Goal: Task Accomplishment & Management: Manage account settings

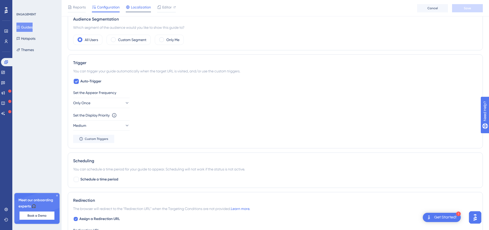
click at [141, 5] on span "Localization" at bounding box center [141, 7] width 20 height 6
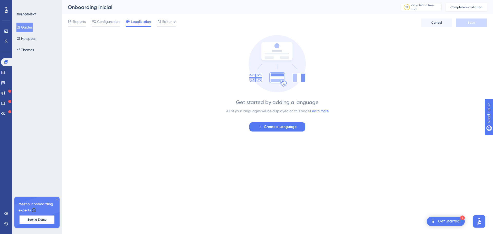
click at [162, 16] on div "Reports Configuration Localization Editor Cancel Save" at bounding box center [277, 22] width 419 height 16
click at [165, 19] on span "Editor" at bounding box center [166, 21] width 9 height 6
click at [265, 126] on span "Create a Language" at bounding box center [280, 127] width 33 height 6
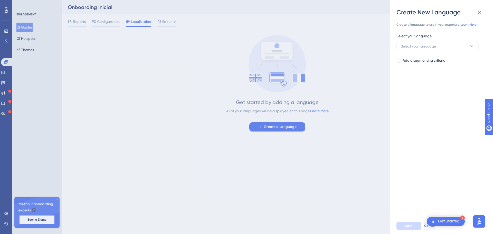
click at [447, 52] on div "Select your language Select your language Add a segmenting criteria" at bounding box center [439, 48] width 86 height 31
click at [445, 47] on button "Select your language" at bounding box center [437, 46] width 82 height 10
click at [421, 113] on div "Create a language to use in your materials. Learn More. Select your language Se…" at bounding box center [443, 116] width 94 height 201
click at [433, 59] on span "Add a segmenting criteria" at bounding box center [424, 61] width 43 height 6
click at [420, 82] on span "Select your segment" at bounding box center [417, 81] width 33 height 6
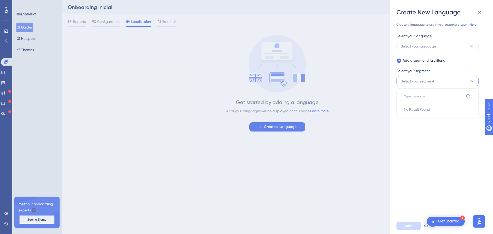
click at [420, 82] on span "Select your segment" at bounding box center [417, 81] width 33 height 6
click at [418, 66] on div "Add a segmenting criteria Select your segment Select your segment" at bounding box center [439, 72] width 86 height 29
click at [418, 60] on span "Add a segmenting criteria" at bounding box center [424, 61] width 43 height 6
click at [423, 48] on span "Select your language" at bounding box center [418, 46] width 35 height 6
click at [423, 63] on input at bounding box center [434, 61] width 60 height 4
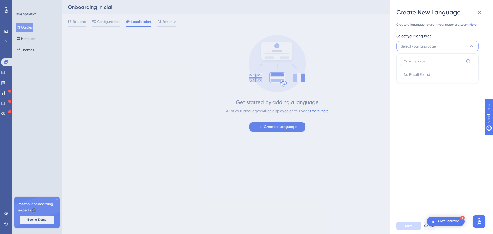
click at [449, 171] on div "Create a language to use in your materials. Learn More. Select your language Se…" at bounding box center [443, 116] width 94 height 201
click at [398, 58] on div at bounding box center [398, 60] width 5 height 5
checkbox input "true"
click at [421, 86] on button "Select your segment" at bounding box center [437, 81] width 82 height 10
click at [421, 97] on input at bounding box center [434, 96] width 60 height 4
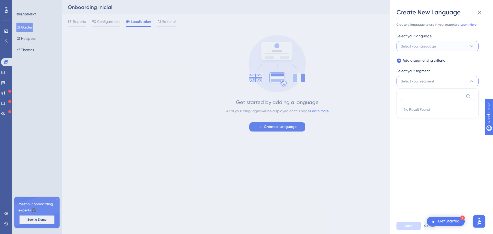
click at [416, 47] on span "Select your language" at bounding box center [418, 46] width 35 height 6
click at [419, 61] on input at bounding box center [434, 61] width 60 height 4
type input "Português"
click at [396, 79] on div "Português No Result Found No Result Found" at bounding box center [437, 68] width 82 height 30
click at [472, 60] on label "Português" at bounding box center [437, 61] width 75 height 9
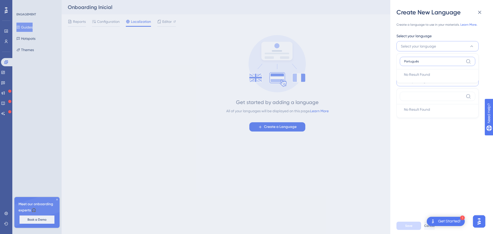
click at [464, 60] on input "Português" at bounding box center [434, 61] width 60 height 4
click at [469, 60] on icon at bounding box center [468, 61] width 4 height 4
click at [464, 60] on input "Português" at bounding box center [434, 61] width 60 height 4
click at [483, 49] on div "Create a language to use in your materials. Learn More. Select your language Se…" at bounding box center [443, 116] width 94 height 201
click at [425, 45] on span "Select your language" at bounding box center [418, 46] width 35 height 6
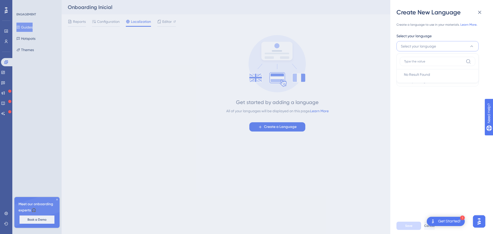
click at [425, 45] on span "Select your language" at bounding box center [418, 46] width 35 height 6
click at [428, 85] on button "Select your segment" at bounding box center [437, 81] width 82 height 10
click at [310, 139] on div "Create New Language Create a language to use in your materials. Learn More. Sel…" at bounding box center [246, 117] width 493 height 234
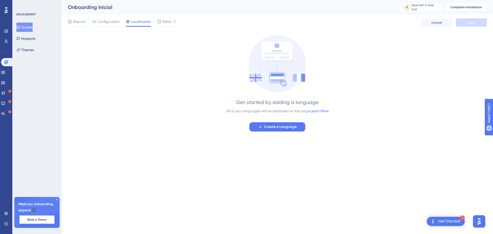
click at [260, 110] on div "All of your languages will be displayed on this page. Learn More" at bounding box center [277, 111] width 102 height 6
click at [352, 101] on div "Get started by adding a language All of your languages will be displayed on thi…" at bounding box center [277, 83] width 419 height 97
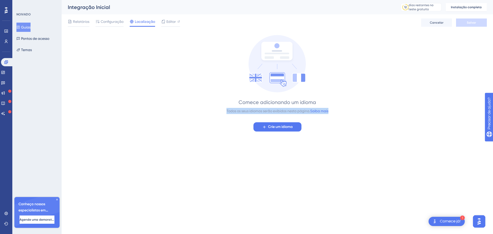
drag, startPoint x: 223, startPoint y: 111, endPoint x: 331, endPoint y: 117, distance: 108.3
click at [330, 113] on div "Comece adicionando um idioma Todos os seus idiomas serão exibidos nesta página.…" at bounding box center [277, 83] width 419 height 97
click at [331, 117] on div "Comece adicionando um idioma Todos os seus idiomas serão exibidos nesta página.…" at bounding box center [277, 83] width 419 height 97
click at [281, 128] on font "Crie um idioma" at bounding box center [280, 127] width 25 height 4
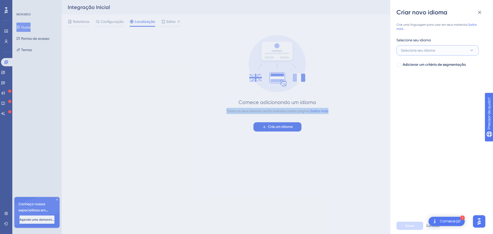
click at [469, 50] on button "Selecione seu idioma" at bounding box center [437, 50] width 82 height 10
type input "Português"
click at [467, 67] on icon at bounding box center [468, 65] width 5 height 5
click at [464, 67] on input "Português" at bounding box center [434, 65] width 60 height 4
click at [440, 118] on div "Crie uma linguagem para usar em seus materiais. Saiba mais. Selecione seu idiom…" at bounding box center [443, 116] width 94 height 201
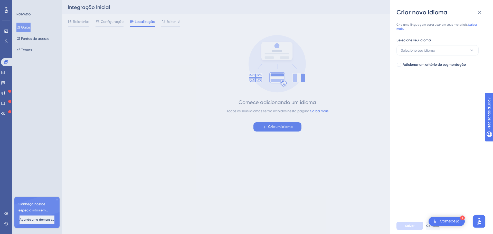
click at [457, 220] on font "Comece já!" at bounding box center [450, 221] width 21 height 4
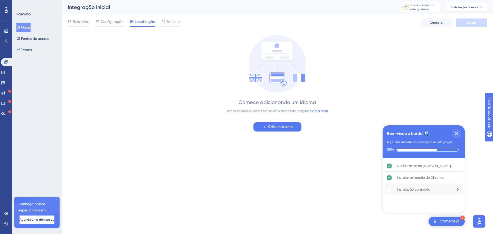
click at [418, 188] on font "Instalação completa" at bounding box center [413, 190] width 33 height 4
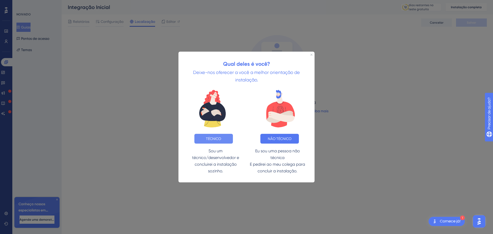
click at [219, 139] on font "TÉCNICO" at bounding box center [213, 138] width 15 height 4
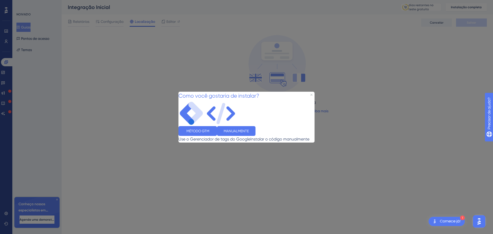
drag, startPoint x: 313, startPoint y: 74, endPoint x: 313, endPoint y: 77, distance: 2.9
click at [259, 91] on div "Como você gostaria de instalar?" at bounding box center [218, 95] width 81 height 9
click at [312, 93] on icon "Fechar visualização" at bounding box center [311, 94] width 2 height 2
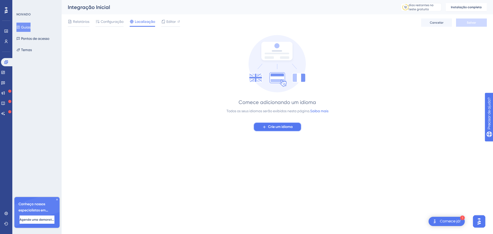
click at [274, 127] on font "Crie um idioma" at bounding box center [280, 127] width 25 height 4
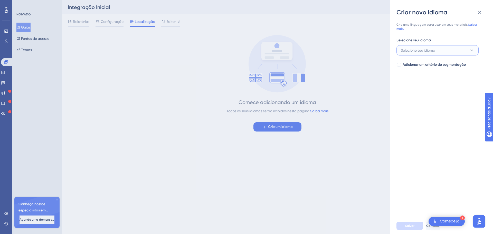
click at [418, 53] on span "Selecione seu idioma" at bounding box center [418, 50] width 34 height 6
click at [401, 151] on div "Crie uma linguagem para usar em seus materiais. Saiba mais. Selecione seu idiom…" at bounding box center [443, 116] width 94 height 201
click at [178, 56] on div "Criar novo idioma Crie uma linguagem para usar em seus materiais. Saiba mais. S…" at bounding box center [246, 117] width 493 height 234
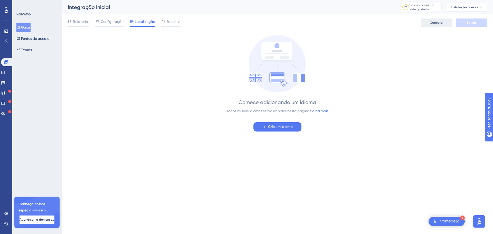
click at [435, 26] on button "Cancelar" at bounding box center [436, 22] width 31 height 8
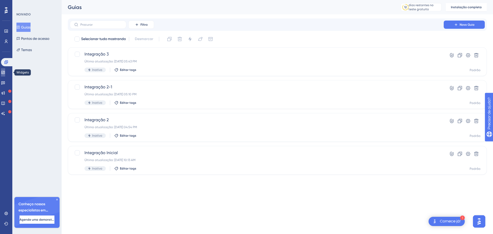
click at [4, 71] on icon at bounding box center [3, 72] width 4 height 4
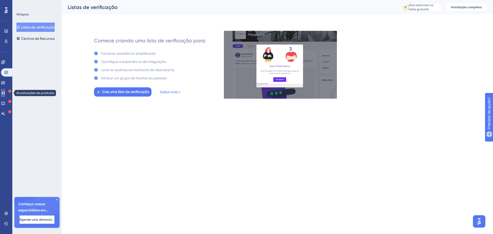
click at [1, 93] on link at bounding box center [3, 93] width 4 height 8
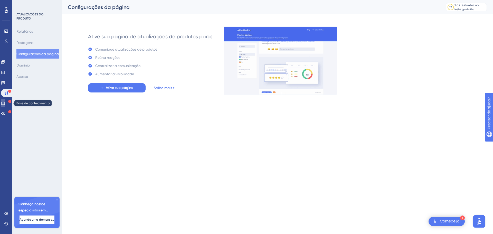
click at [5, 104] on icon at bounding box center [2, 103] width 3 height 3
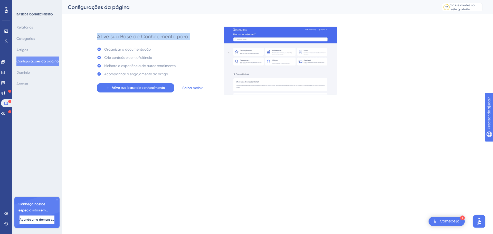
drag, startPoint x: 98, startPoint y: 36, endPoint x: 200, endPoint y: 44, distance: 103.2
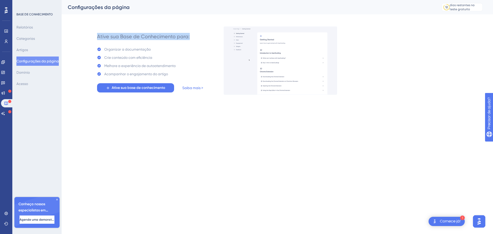
click at [200, 40] on div "Ative sua Base de Conhecimento para: Organizar a documentação Crie conteúdo com…" at bounding box center [150, 61] width 106 height 64
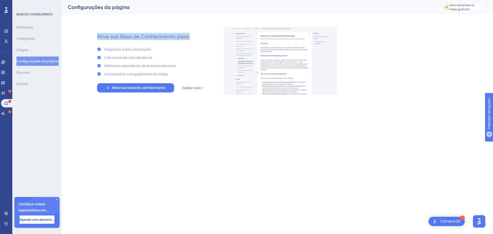
click at [200, 44] on div "Ative sua Base de Conhecimento para: Organizar a documentação Crie conteúdo com…" at bounding box center [150, 61] width 106 height 64
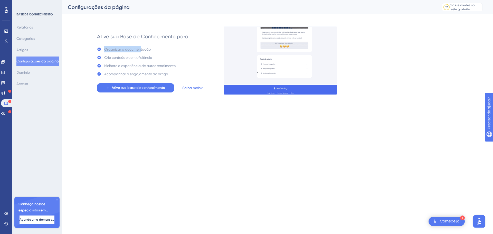
drag, startPoint x: 103, startPoint y: 49, endPoint x: 142, endPoint y: 52, distance: 39.4
click at [141, 49] on div "Organizar a documentação" at bounding box center [136, 49] width 79 height 6
click at [146, 58] on font "Crie conteúdo com eficiência" at bounding box center [128, 57] width 48 height 4
click at [141, 86] on font "Ative sua base de conhecimento" at bounding box center [138, 87] width 53 height 4
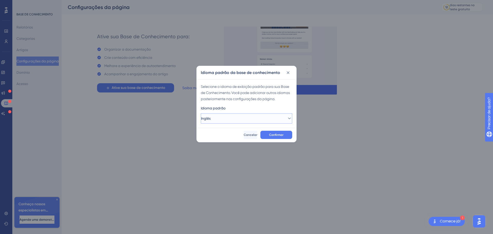
click at [252, 117] on button "Inglês" at bounding box center [246, 118] width 91 height 10
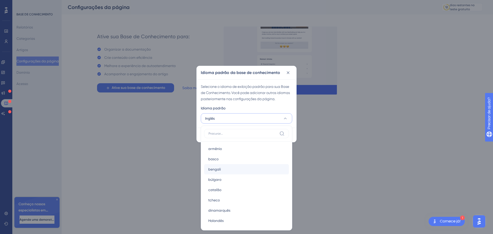
scroll to position [26, 0]
click at [220, 103] on div "Selecione o idioma de exibição padrão para sua Base de Conhecimento. Você pode …" at bounding box center [247, 103] width 100 height 48
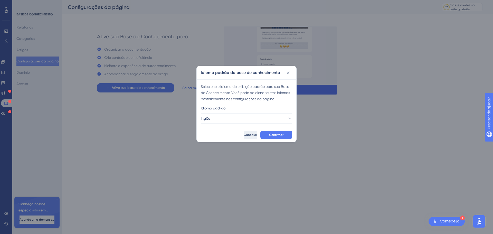
click at [248, 137] on button "Cancelar" at bounding box center [251, 135] width 14 height 8
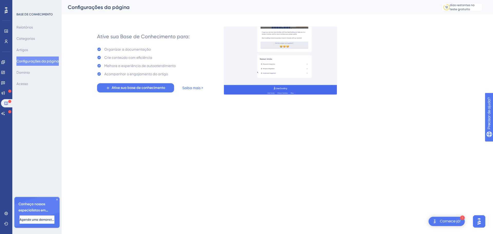
click at [187, 85] on link "Saiba mais >" at bounding box center [192, 88] width 21 height 6
click at [30, 33] on div "Relatórios Categorias Artigos Configurações da página [PERSON_NAME]" at bounding box center [37, 56] width 42 height 66
click at [6, 109] on div "Noivado Widgets Opinião Atualizações de produtos Base de conhecimento Assistent…" at bounding box center [6, 88] width 10 height 60
click at [5, 109] on link at bounding box center [3, 113] width 4 height 8
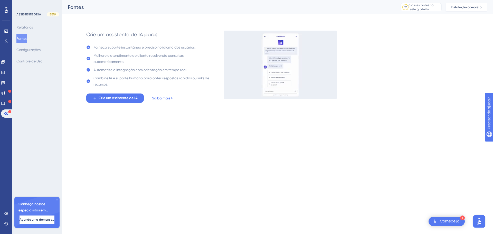
click at [55, 199] on div "Conheça nossos especialistas em integração 🎧 Agende uma demonstração" at bounding box center [36, 212] width 45 height 31
click at [55, 199] on icon at bounding box center [56, 199] width 3 height 3
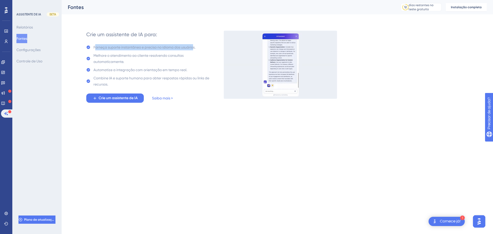
drag, startPoint x: 94, startPoint y: 45, endPoint x: 195, endPoint y: 53, distance: 100.6
click at [194, 48] on font "Forneça suporte instantâneo e preciso no idioma dos usuários." at bounding box center [144, 47] width 102 height 4
click at [195, 53] on div "Melhore o atendimento ao cliente resolvendo consultas automaticamente." at bounding box center [153, 58] width 120 height 12
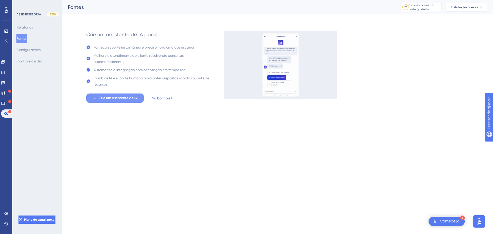
click at [120, 100] on span "Crie um assistente de IA" at bounding box center [118, 98] width 39 height 6
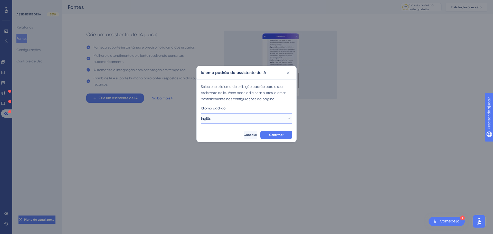
click at [232, 119] on button "Inglês" at bounding box center [246, 118] width 91 height 10
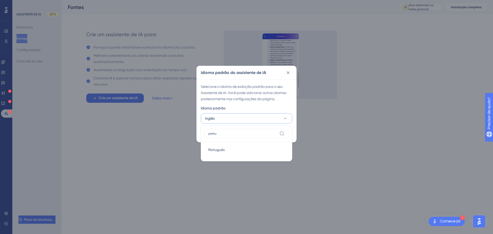
type input "port"
click at [215, 146] on div "Português Português" at bounding box center [246, 150] width 77 height 10
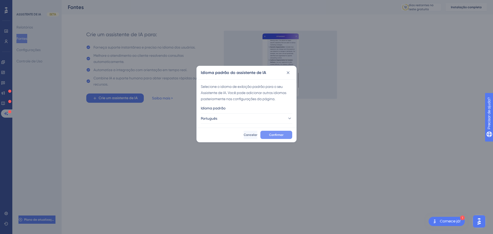
click at [274, 136] on font "Confirmar" at bounding box center [276, 135] width 14 height 4
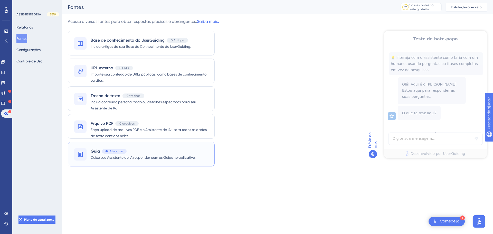
click at [152, 160] on span "Deixe seu Assistente de IA responder com os Guias no aplicativo." at bounding box center [143, 157] width 105 height 6
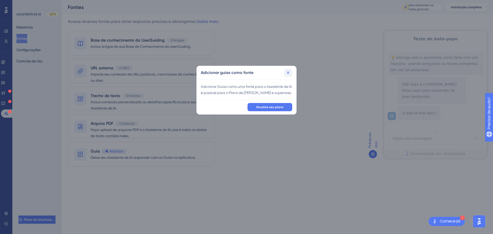
click at [288, 70] on button at bounding box center [288, 73] width 8 height 8
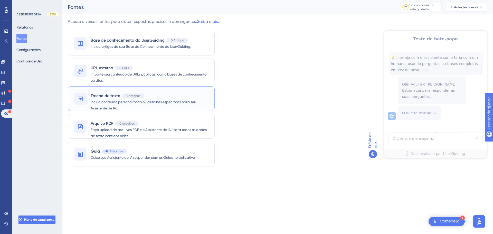
click at [97, 108] on font "Inclua conteúdo personalizado ou detalhes específicos para seu Assistente de IA." at bounding box center [144, 105] width 106 height 10
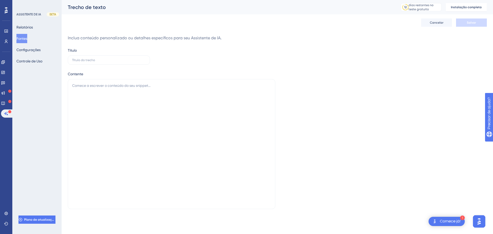
drag, startPoint x: 70, startPoint y: 38, endPoint x: 288, endPoint y: 40, distance: 218.2
click at [288, 40] on div "Inclua conteúdo personalizado ou detalhes específicos para seu Assistente de IA." at bounding box center [277, 38] width 419 height 6
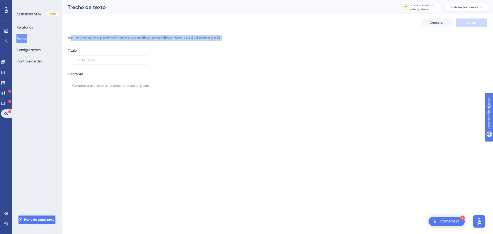
click at [425, 18] on div "Cancelar Salvar" at bounding box center [277, 22] width 419 height 16
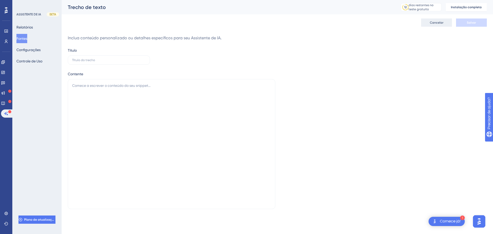
click at [429, 21] on button "Cancelar" at bounding box center [436, 22] width 31 height 8
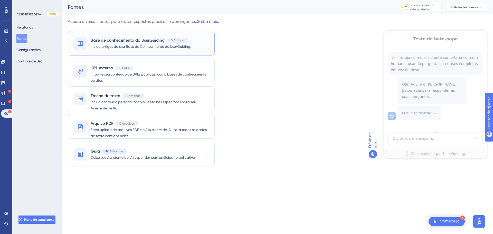
click at [154, 46] on font "Inclua artigos da sua Base de Conhecimento do UserGuiding." at bounding box center [141, 46] width 100 height 4
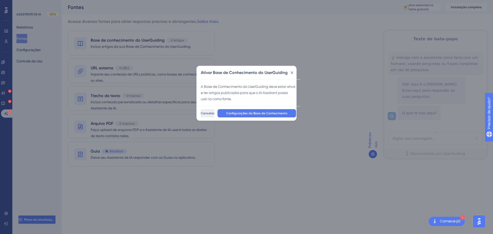
click at [214, 110] on button "Cancelar" at bounding box center [208, 113] width 14 height 8
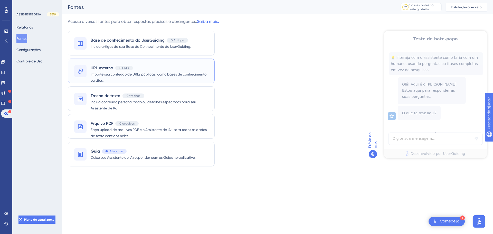
click at [148, 70] on div "URL externa 0 URLs" at bounding box center [150, 68] width 118 height 6
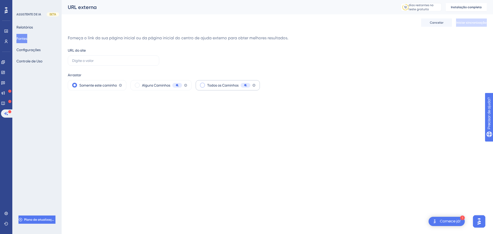
click at [229, 87] on font "Todos os Caminhos" at bounding box center [222, 85] width 31 height 4
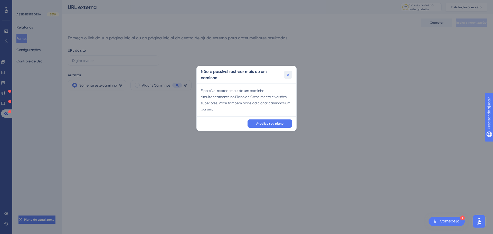
click at [286, 77] on button at bounding box center [288, 75] width 8 height 8
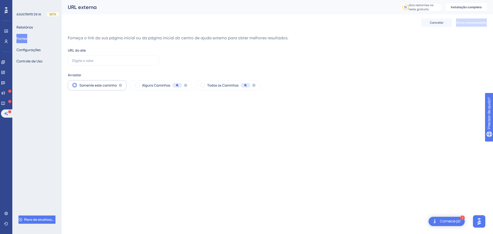
drag, startPoint x: 106, startPoint y: 88, endPoint x: 107, endPoint y: 81, distance: 7.6
click at [104, 89] on div "Somente este caminho O rastreador coletará conteúdo somente desta página da web." at bounding box center [97, 85] width 59 height 10
click at [117, 59] on input "text" at bounding box center [113, 61] width 83 height 6
drag, startPoint x: 103, startPoint y: 59, endPoint x: 104, endPoint y: 63, distance: 4.2
click at [103, 59] on input "text" at bounding box center [113, 61] width 83 height 6
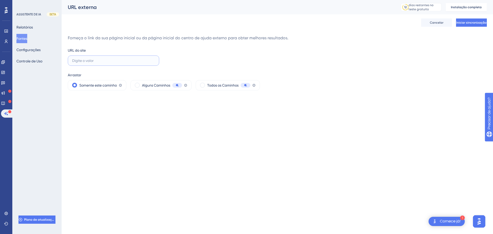
paste input "[URL][DOMAIN_NAME]"
type input "[URL][DOMAIN_NAME]"
click at [472, 25] on button "Iniciar sincronização" at bounding box center [471, 22] width 31 height 8
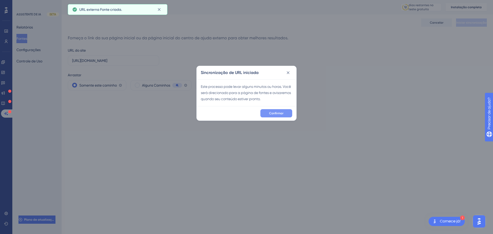
click at [276, 113] on font "Confirmar" at bounding box center [276, 113] width 14 height 4
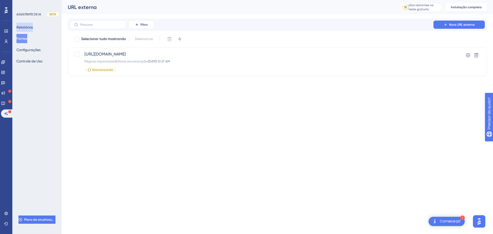
click at [21, 24] on font "Relatórios" at bounding box center [24, 27] width 16 height 6
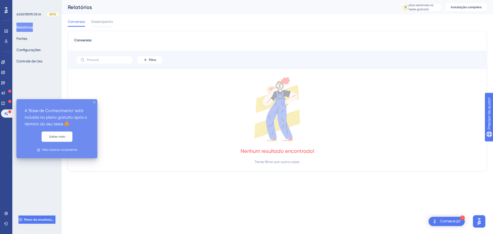
click at [9, 100] on icon at bounding box center [9, 101] width 3 height 3
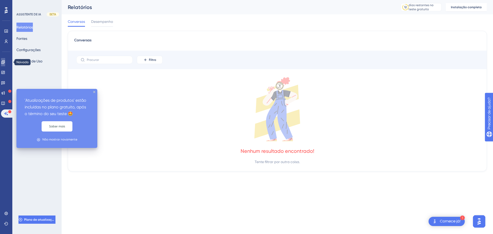
click at [3, 60] on link at bounding box center [3, 62] width 4 height 8
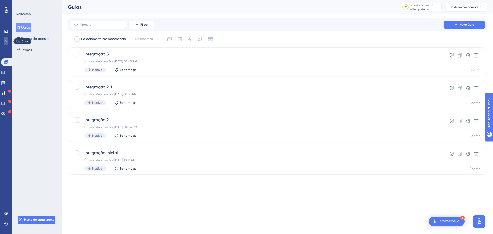
click at [8, 40] on link at bounding box center [6, 41] width 4 height 8
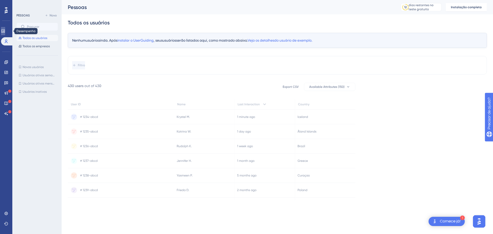
click at [5, 31] on icon at bounding box center [2, 31] width 3 height 3
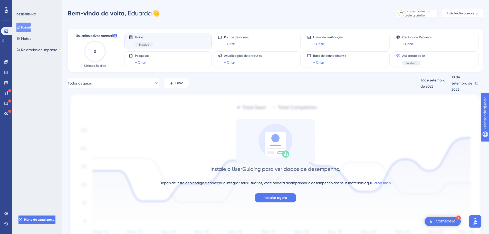
scroll to position [31, 0]
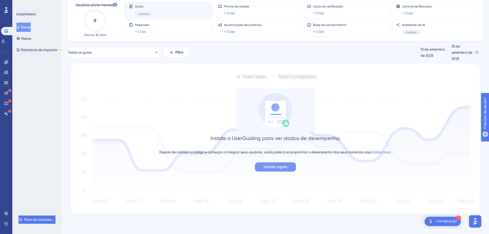
click at [265, 169] on font "Instalar agora" at bounding box center [276, 167] width 24 height 4
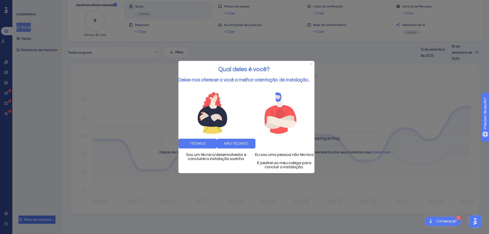
scroll to position [0, 0]
click at [216, 146] on button "TÉCNICO" at bounding box center [197, 144] width 39 height 10
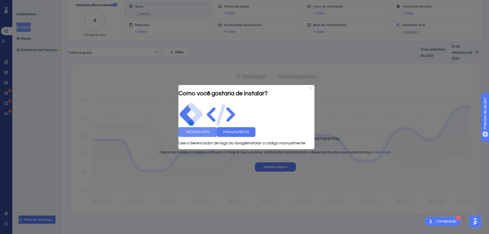
drag, startPoint x: 275, startPoint y: 135, endPoint x: 212, endPoint y: 135, distance: 63.2
click at [212, 135] on div "MÉTODO GTM MANUALMENTE" at bounding box center [246, 132] width 136 height 10
click at [212, 135] on button "MÉTODO GTM" at bounding box center [197, 132] width 39 height 10
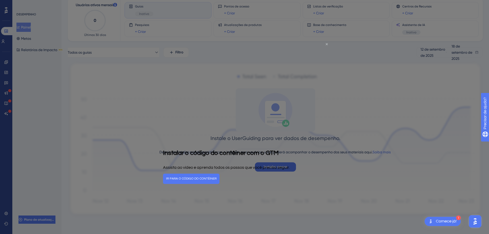
click at [327, 44] on icon "Fechar visualização" at bounding box center [327, 44] width 2 height 2
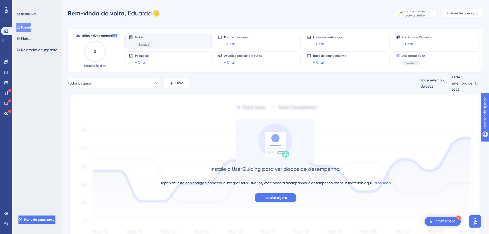
click at [1, 10] on div "Desempenho Usuários Noivado Widgets Opinião Atualizações de produtos Base de co…" at bounding box center [6, 61] width 10 height 111
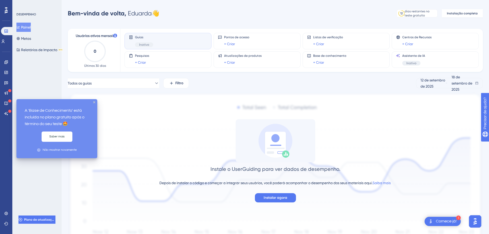
click at [8, 101] on icon at bounding box center [9, 100] width 3 height 3
click at [4, 113] on link at bounding box center [6, 113] width 4 height 8
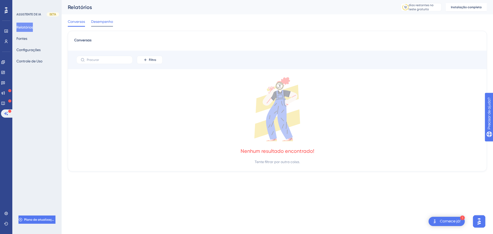
click at [94, 22] on font "Desempenho" at bounding box center [102, 22] width 22 height 4
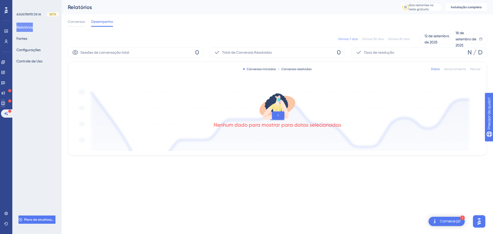
click at [7, 100] on div "Noivado Widgets Opinião Atualizações de produtos Base de conhecimento Assistent…" at bounding box center [6, 88] width 10 height 60
click at [5, 102] on icon at bounding box center [3, 103] width 4 height 4
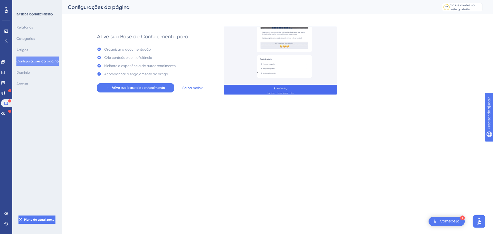
click at [32, 88] on div "Relatórios Categorias Artigos Configurações da página [PERSON_NAME]" at bounding box center [37, 56] width 42 height 66
click at [5, 92] on icon at bounding box center [3, 92] width 3 height 3
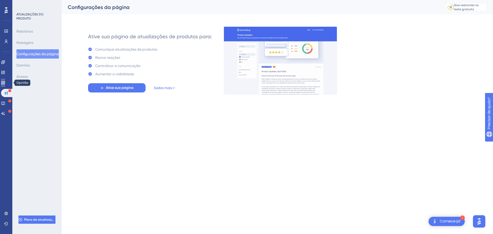
click at [5, 82] on icon at bounding box center [3, 82] width 4 height 3
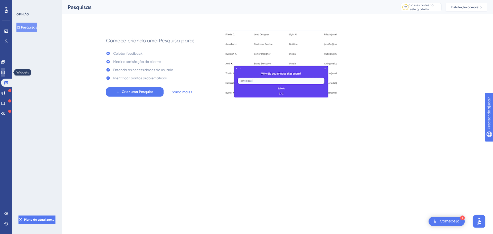
click at [5, 72] on icon at bounding box center [3, 72] width 4 height 4
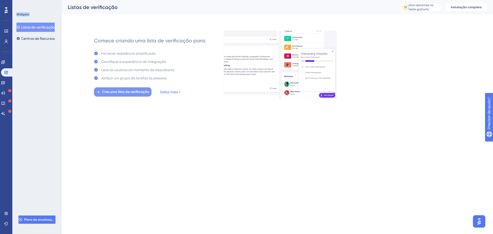
drag, startPoint x: 5, startPoint y: 67, endPoint x: 125, endPoint y: 95, distance: 122.7
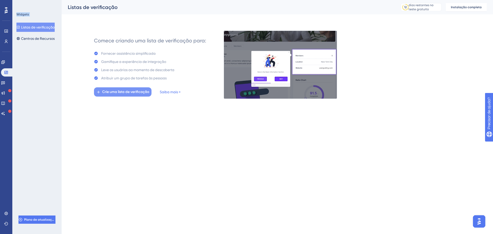
click at [66, 78] on div "Desempenho Usuários Noivado Widgets Opinião Atualizações de produtos Base de co…" at bounding box center [277, 53] width 431 height 107
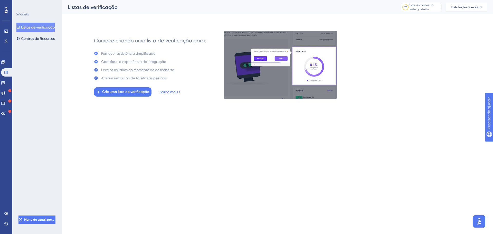
click at [225, 0] on html "Desempenho Usuários Noivado Widgets Opinião Atualizações de produtos Base de co…" at bounding box center [246, 0] width 493 height 0
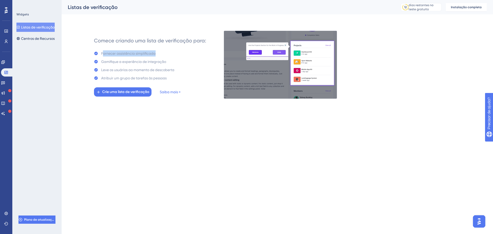
drag, startPoint x: 103, startPoint y: 54, endPoint x: 171, endPoint y: 54, distance: 67.8
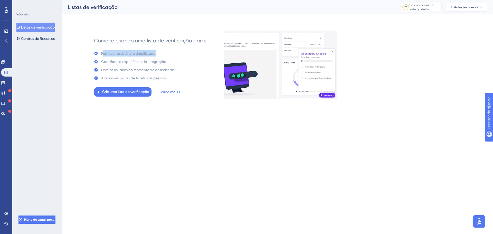
click at [171, 54] on div "Fornecer assistência simplificada" at bounding box center [134, 53] width 80 height 6
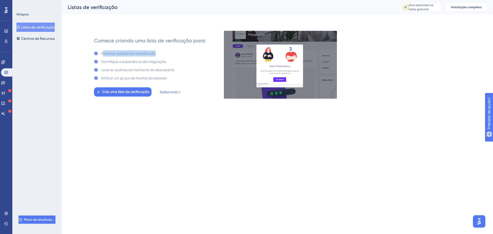
click at [171, 54] on div "Fornecer assistência simplificada" at bounding box center [134, 53] width 80 height 6
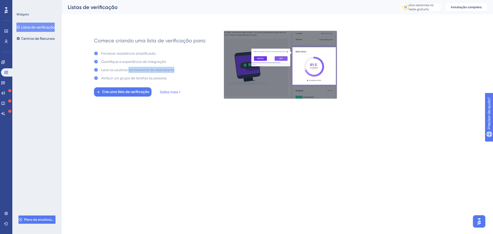
drag, startPoint x: 130, startPoint y: 71, endPoint x: 173, endPoint y: 79, distance: 44.0
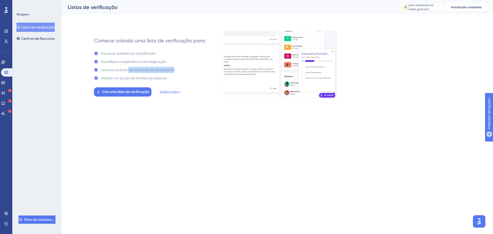
click at [176, 73] on div "Comece criando uma lista de verificação para: Fornecer assistência simplificada…" at bounding box center [150, 65] width 112 height 64
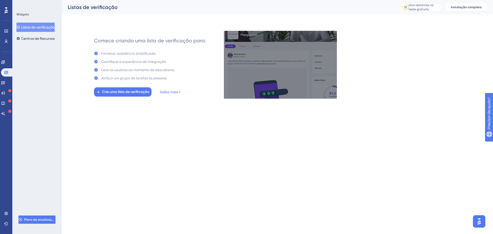
click at [173, 79] on div "Atribuir um grupo de tarefas às pessoas" at bounding box center [134, 78] width 80 height 6
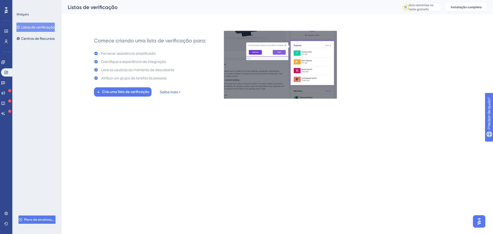
click at [171, 89] on link "Saiba mais >" at bounding box center [170, 92] width 21 height 6
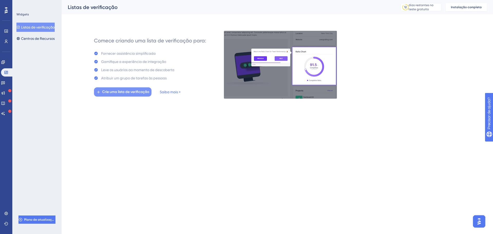
click at [125, 91] on font "Crie uma lista de verificação" at bounding box center [125, 92] width 47 height 4
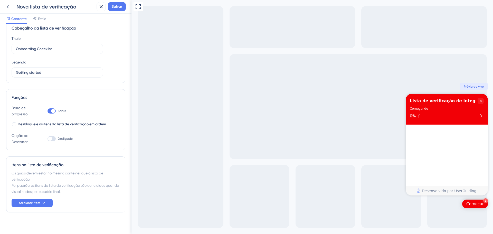
scroll to position [16, 0]
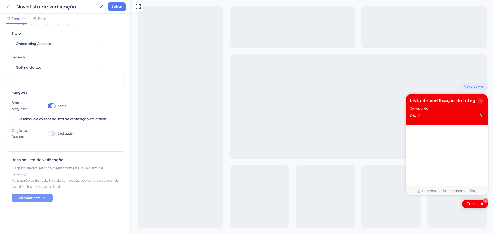
click at [39, 200] on button "Adicionar item" at bounding box center [32, 198] width 41 height 8
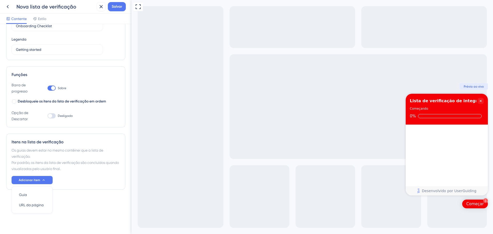
click at [18, 153] on div "Os guias devem estar no mesmo contêiner que a lista de verificação. Por padrão,…" at bounding box center [66, 159] width 108 height 25
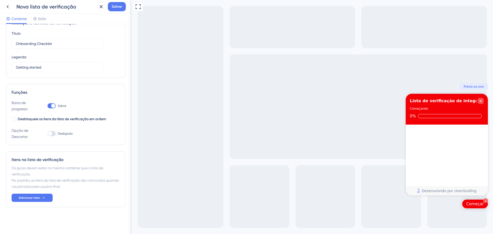
click at [483, 99] on div "Fechar lista de verificação" at bounding box center [480, 101] width 6 height 6
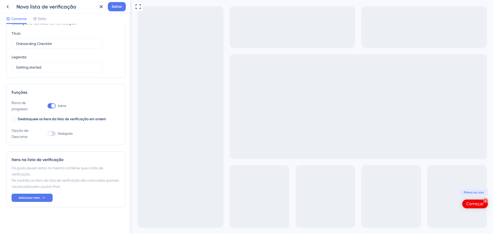
click at [467, 202] on div "1 Começar" at bounding box center [475, 203] width 26 height 9
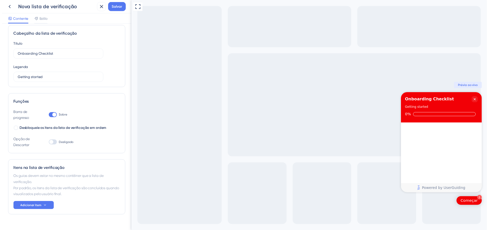
scroll to position [0, 0]
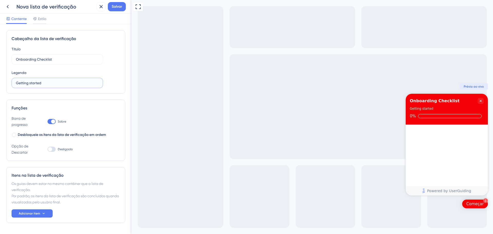
click at [35, 85] on input "Getting started" at bounding box center [57, 83] width 83 height 6
click at [6, 7] on icon at bounding box center [8, 7] width 6 height 6
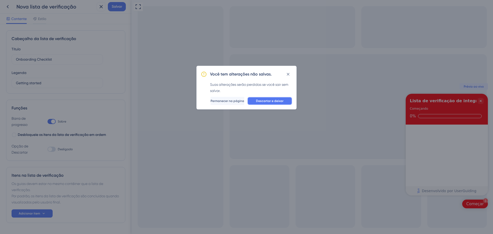
click at [264, 97] on button "Descartar e deixar" at bounding box center [269, 101] width 45 height 8
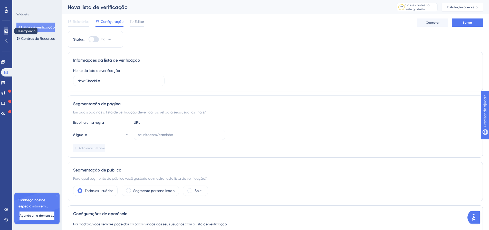
click at [8, 31] on link at bounding box center [6, 31] width 4 height 8
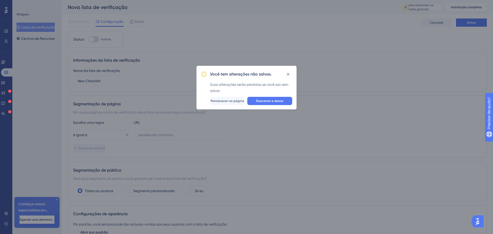
click at [415, 29] on div "Você tem alterações não salvas. Suas alterações serão perdidas se você sair sem…" at bounding box center [246, 117] width 493 height 234
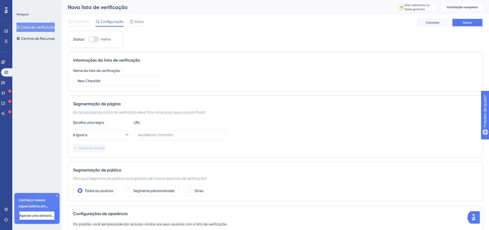
click at [469, 21] on span "Salvar" at bounding box center [467, 23] width 9 height 4
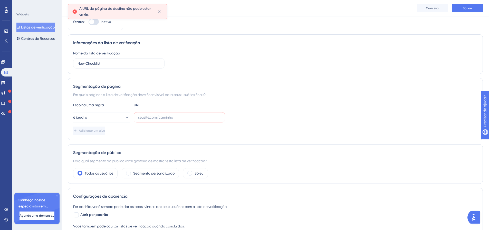
scroll to position [20, 0]
click at [163, 11] on div "A URL da página de destino não pode estar vazia." at bounding box center [118, 11] width 100 height 15
click at [158, 11] on icon at bounding box center [159, 11] width 5 height 5
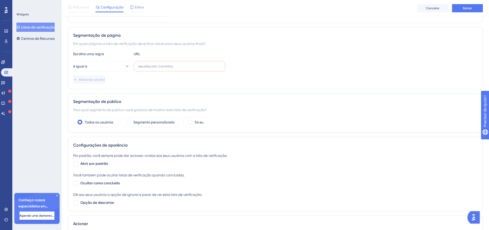
scroll to position [71, 0]
click at [56, 196] on icon at bounding box center [57, 196] width 2 height 2
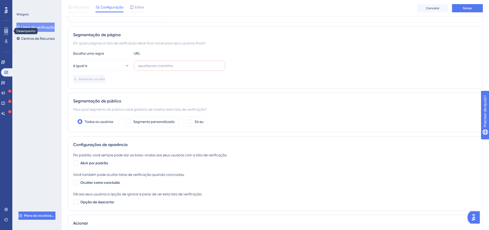
click at [4, 32] on link at bounding box center [6, 31] width 4 height 8
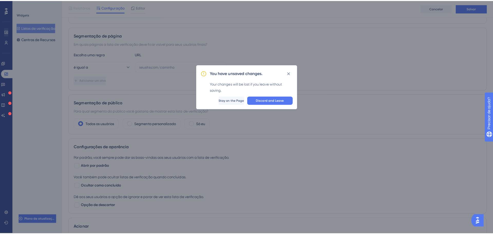
scroll to position [22, 0]
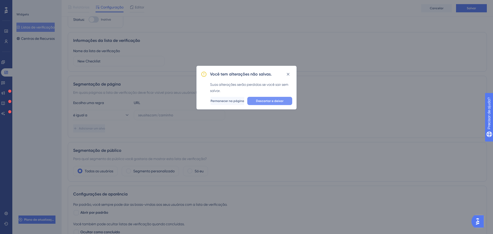
click at [265, 101] on font "Descartar e deixar" at bounding box center [269, 101] width 27 height 4
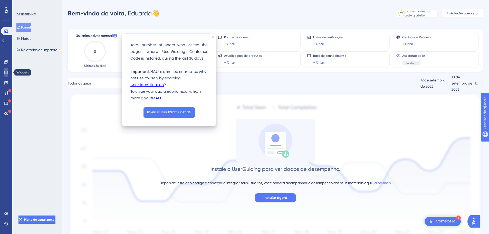
click at [6, 73] on icon at bounding box center [5, 72] width 3 height 3
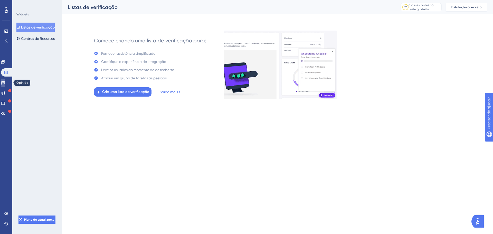
click at [5, 84] on icon at bounding box center [3, 83] width 4 height 4
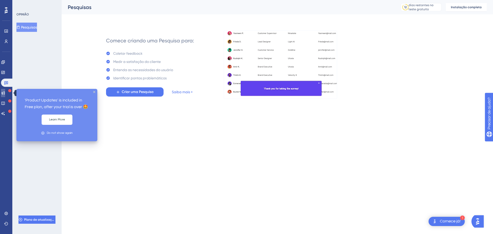
click at [5, 95] on link at bounding box center [3, 93] width 4 height 8
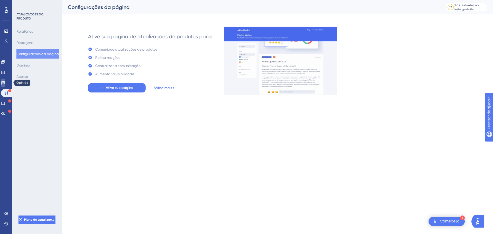
click at [5, 85] on link at bounding box center [3, 83] width 4 height 8
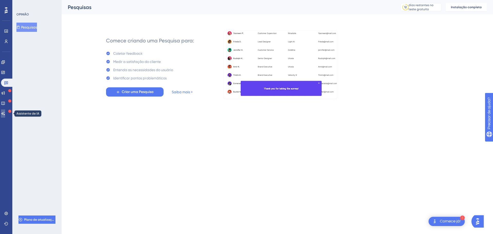
click at [5, 114] on icon at bounding box center [3, 113] width 4 height 4
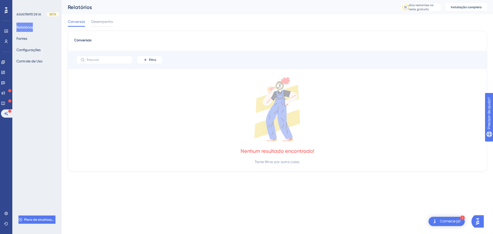
click at [278, 161] on font "Tente filtrar por outra coisa." at bounding box center [277, 162] width 45 height 4
click at [109, 21] on font "Desempenho" at bounding box center [102, 22] width 22 height 4
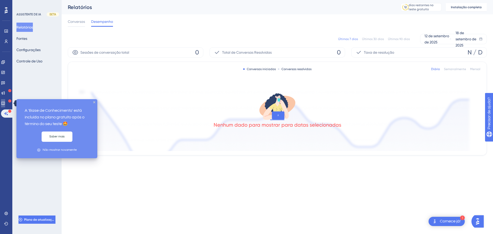
click at [5, 104] on link at bounding box center [3, 103] width 4 height 8
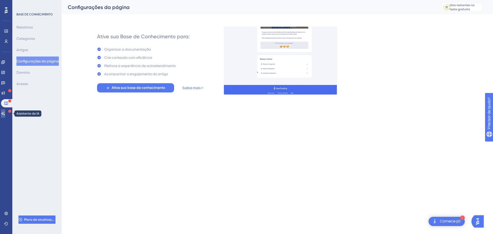
click at [5, 114] on icon at bounding box center [3, 113] width 4 height 4
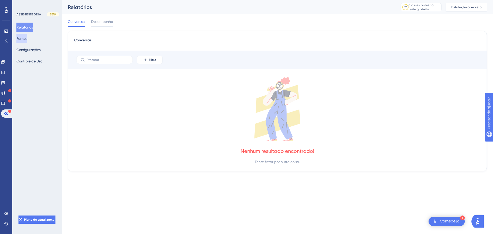
click at [27, 35] on button "Fontes" at bounding box center [21, 38] width 11 height 9
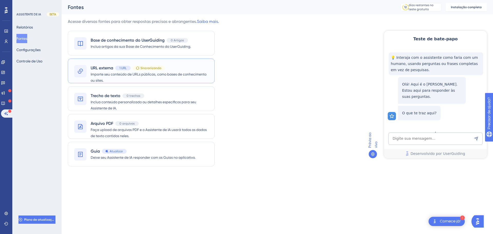
click at [163, 68] on div "Sincronizando" at bounding box center [149, 68] width 32 height 5
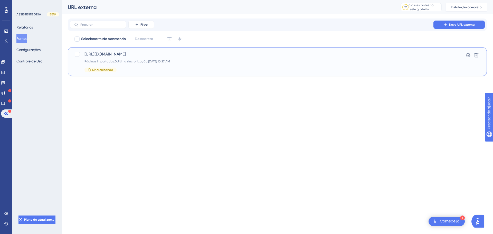
click at [72, 56] on div "[URL][DOMAIN_NAME] Páginas importadas: 0 Última sincronização: [DATE] 10:27 AM …" at bounding box center [277, 61] width 419 height 29
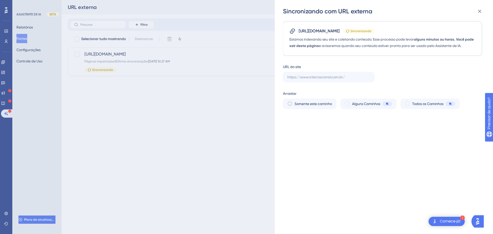
click at [358, 107] on span "Alguns Caminhos" at bounding box center [366, 104] width 28 height 6
click at [29, 30] on div "Sincronizando com URL externa [URL][DOMAIN_NAME] Sincronizando Estamos indexand…" at bounding box center [246, 117] width 493 height 234
click at [4, 5] on div "Sincronizando com URL externa [URL][DOMAIN_NAME] Sincronizando Estamos indexand…" at bounding box center [246, 117] width 493 height 234
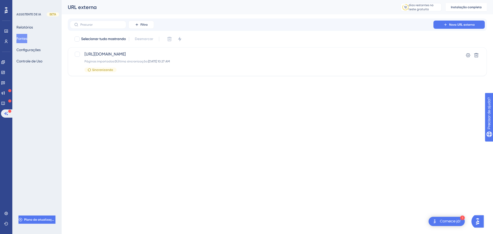
click at [2, 9] on div "Desempenho Usuários Noivado Widgets Opinião Atualizações de produtos Base de co…" at bounding box center [6, 61] width 10 height 111
click at [2, 9] on div at bounding box center [6, 10] width 8 height 8
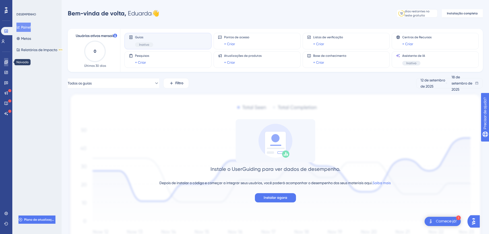
drag, startPoint x: 7, startPoint y: 62, endPoint x: 8, endPoint y: 65, distance: 3.2
click at [7, 62] on icon at bounding box center [5, 61] width 3 height 3
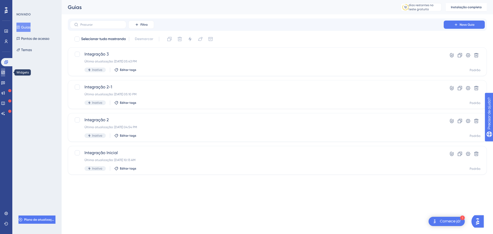
click at [5, 69] on link at bounding box center [3, 72] width 4 height 8
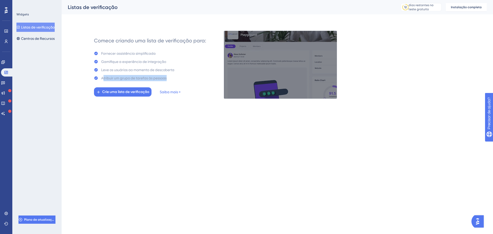
drag, startPoint x: 103, startPoint y: 78, endPoint x: 177, endPoint y: 76, distance: 73.7
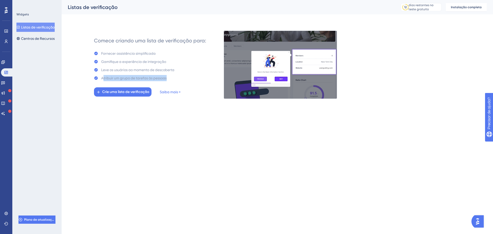
click at [174, 76] on div "Atribuir um grupo de tarefas às pessoas" at bounding box center [134, 78] width 80 height 6
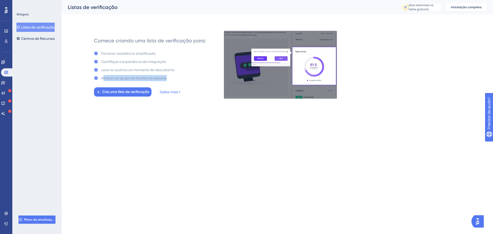
click at [177, 77] on div "Comece criando uma lista de verificação para: Fornecer assistência simplificada…" at bounding box center [150, 65] width 112 height 64
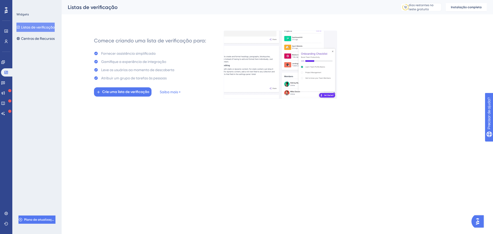
click at [2, 65] on div "Noivado" at bounding box center [6, 62] width 10 height 8
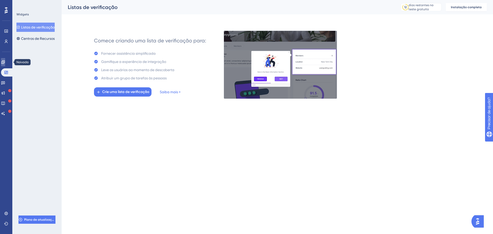
click at [5, 62] on icon at bounding box center [3, 62] width 4 height 4
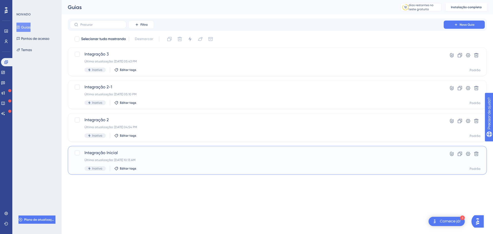
click at [136, 158] on font "Última atualização: [DATE] 10:13 AM" at bounding box center [109, 160] width 51 height 4
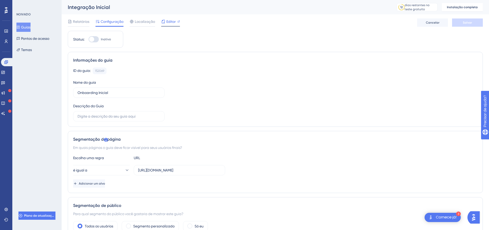
click at [172, 20] on font "Editor" at bounding box center [170, 22] width 9 height 4
click at [140, 20] on font "Localização" at bounding box center [145, 22] width 20 height 4
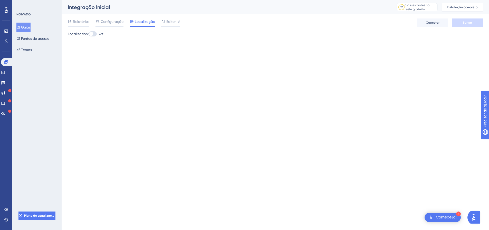
click at [96, 33] on div at bounding box center [93, 33] width 8 height 5
click at [89, 34] on input "Off" at bounding box center [88, 34] width 0 height 0
click at [102, 36] on label "Off" at bounding box center [96, 34] width 15 height 6
click at [93, 33] on div at bounding box center [93, 33] width 8 height 5
click at [89, 34] on input "Off" at bounding box center [88, 34] width 0 height 0
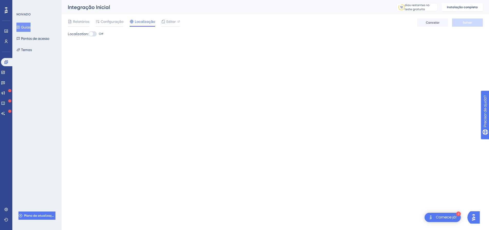
checkbox input "true"
click at [143, 22] on font "Localização" at bounding box center [145, 22] width 20 height 4
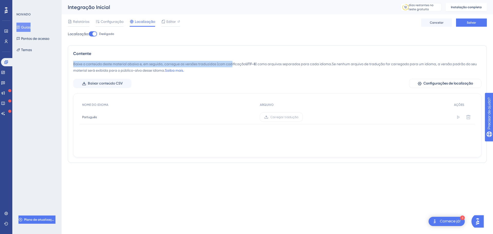
drag, startPoint x: 70, startPoint y: 63, endPoint x: 233, endPoint y: 64, distance: 163.3
click at [233, 64] on div "Contente Baixe o conteúdo deste material abaixo e, em seguida, carregue as vers…" at bounding box center [277, 104] width 419 height 118
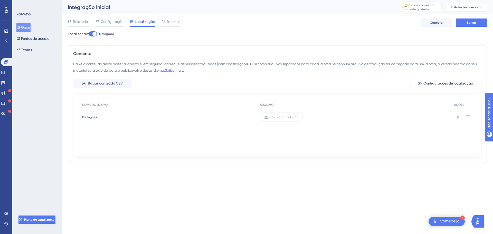
click at [235, 69] on div "Baixe o conteúdo deste material abaixo e, em seguida, carregue as versões tradu…" at bounding box center [277, 67] width 408 height 13
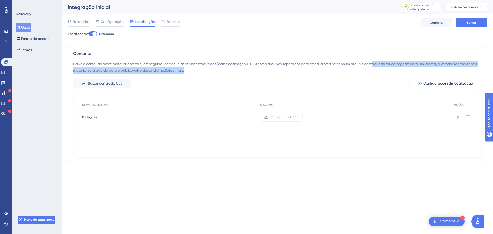
drag, startPoint x: 394, startPoint y: 67, endPoint x: 376, endPoint y: 75, distance: 19.7
click at [427, 72] on div "Baixe o conteúdo deste material abaixo e, em seguida, carregue as versões tradu…" at bounding box center [277, 67] width 408 height 13
click at [395, 72] on div "Baixe o conteúdo deste material abaixo e, em seguida, carregue as versões tradu…" at bounding box center [277, 67] width 408 height 13
click at [394, 72] on div "Baixe o conteúdo deste material abaixo e, em seguida, carregue as versões tradu…" at bounding box center [277, 67] width 408 height 13
drag, startPoint x: 76, startPoint y: 72, endPoint x: 188, endPoint y: 75, distance: 111.5
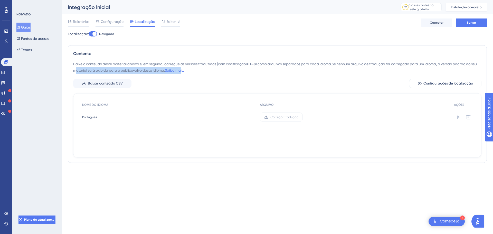
click at [188, 75] on div "Baixe o conteúdo deste material abaixo e, em seguida, carregue as versões tradu…" at bounding box center [277, 109] width 408 height 97
click at [195, 77] on div "Baixe o conteúdo deste material abaixo e, em seguida, carregue as versões tradu…" at bounding box center [277, 109] width 408 height 97
click at [105, 82] on font "Baixar conteúdo CSV" at bounding box center [105, 83] width 35 height 4
click at [280, 120] on label "Carregar tradução" at bounding box center [281, 116] width 43 height 9
click at [298, 117] on input "Carregar tradução" at bounding box center [298, 117] width 0 height 0
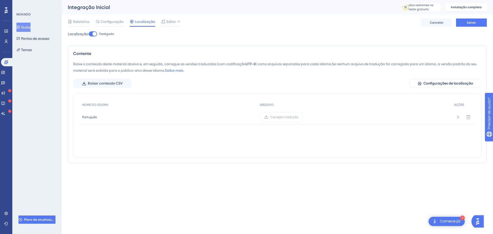
click at [225, 0] on html "3 Comece já! Desempenho Usuários Noivado Widgets Opinião Atualizações de produt…" at bounding box center [246, 0] width 493 height 0
click at [441, 41] on div "Localização: Desligado Contente Baixe o conteúdo deste material abaixo e, em se…" at bounding box center [277, 99] width 419 height 136
click at [441, 21] on font "Cancelar" at bounding box center [437, 23] width 14 height 4
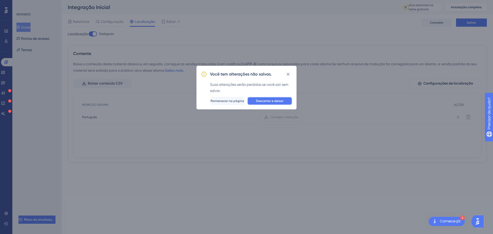
click at [281, 97] on button "Descartar e deixar" at bounding box center [269, 101] width 45 height 8
